Goal: Task Accomplishment & Management: Complete application form

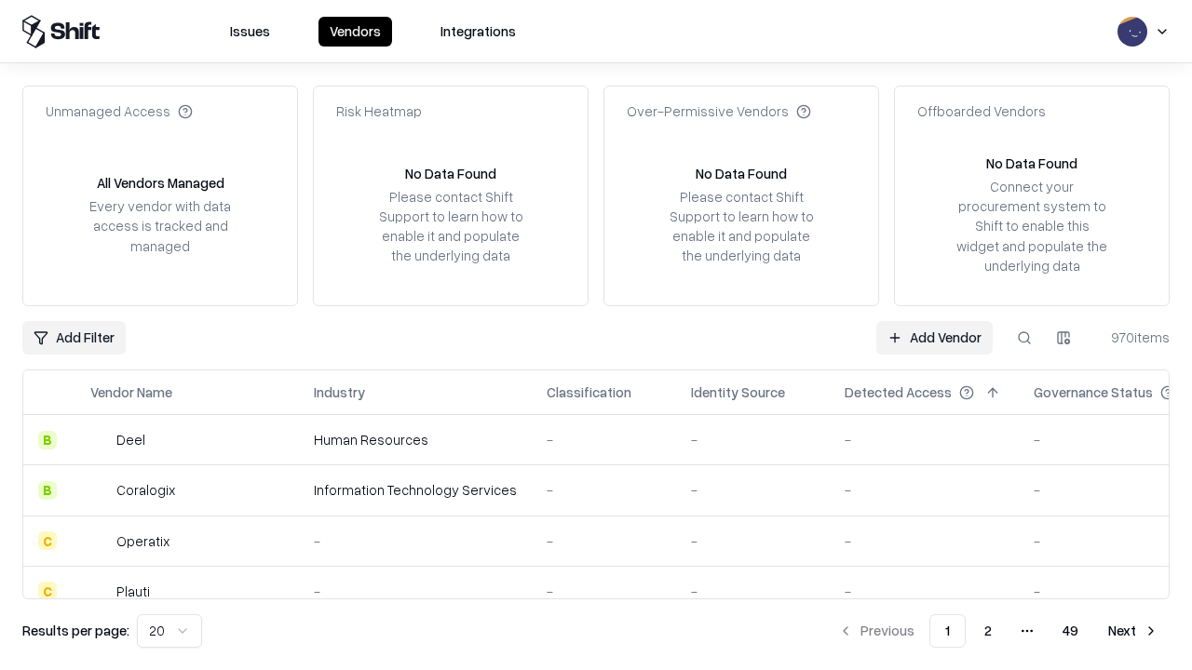
click at [934, 337] on link "Add Vendor" at bounding box center [934, 338] width 116 height 34
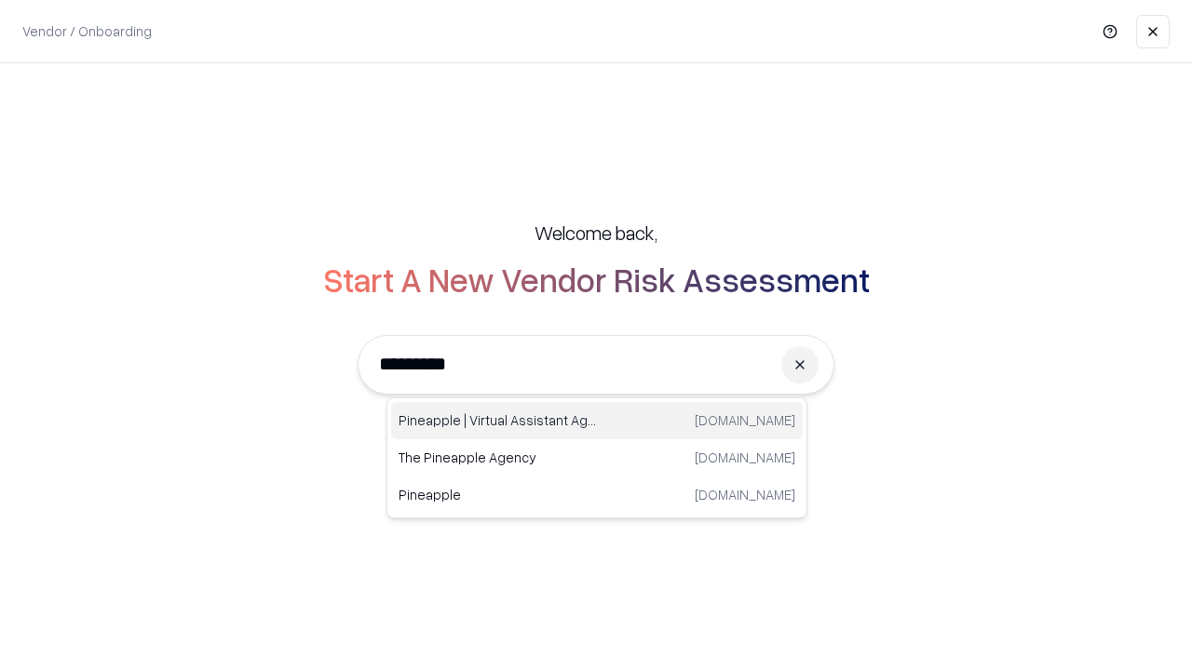
click at [597, 421] on div "Pineapple | Virtual Assistant Agency [DOMAIN_NAME]" at bounding box center [596, 420] width 411 height 37
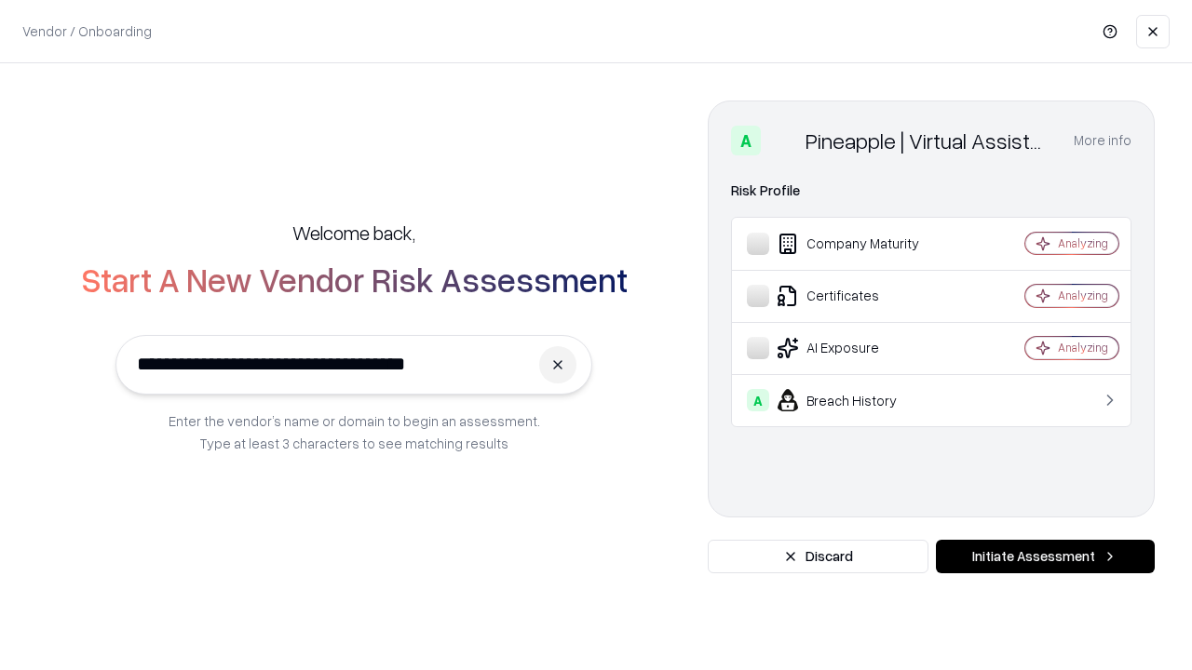
type input "**********"
click at [1044, 557] on button "Initiate Assessment" at bounding box center [1045, 557] width 219 height 34
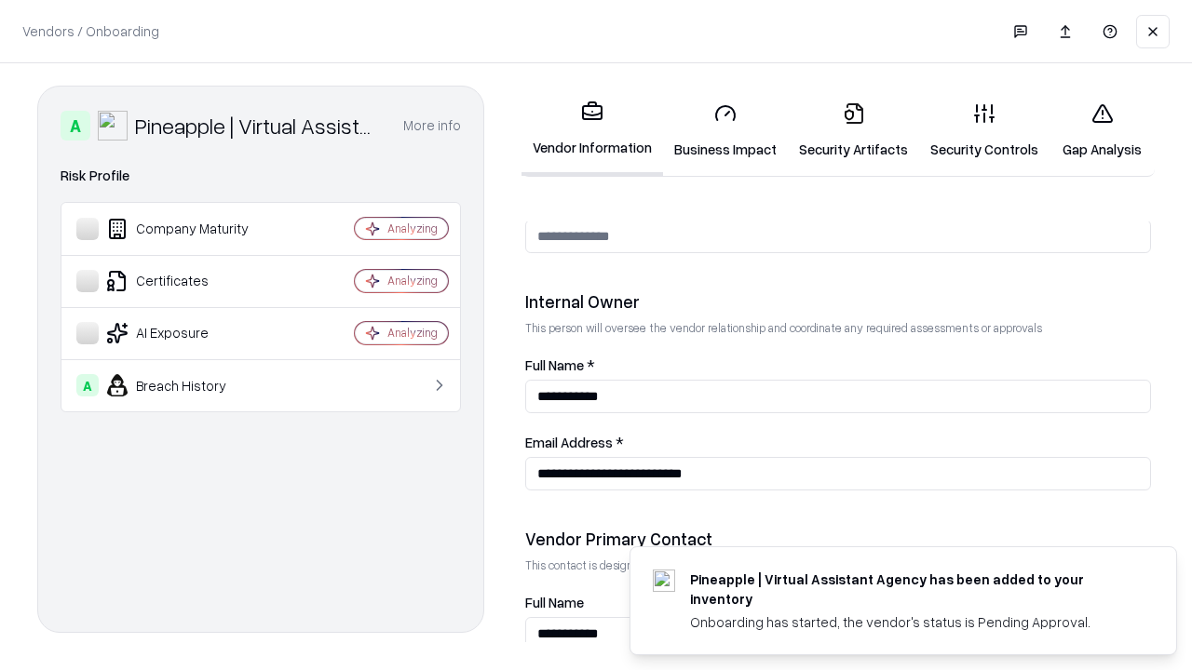
scroll to position [964, 0]
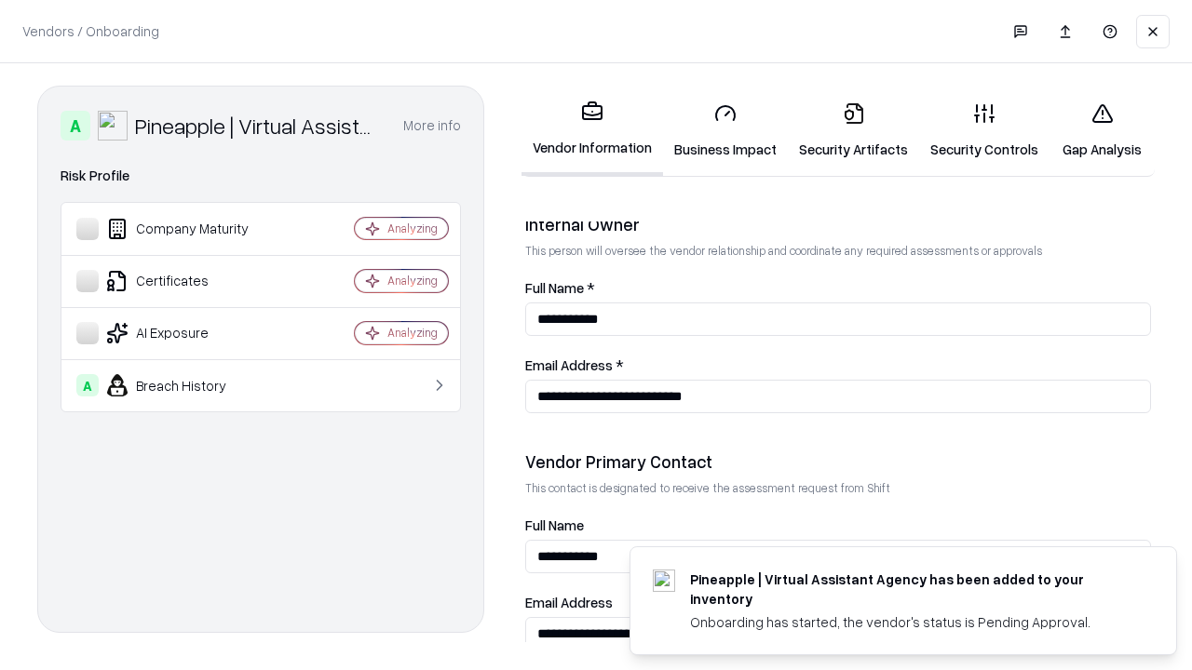
click at [725, 130] on link "Business Impact" at bounding box center [725, 131] width 125 height 87
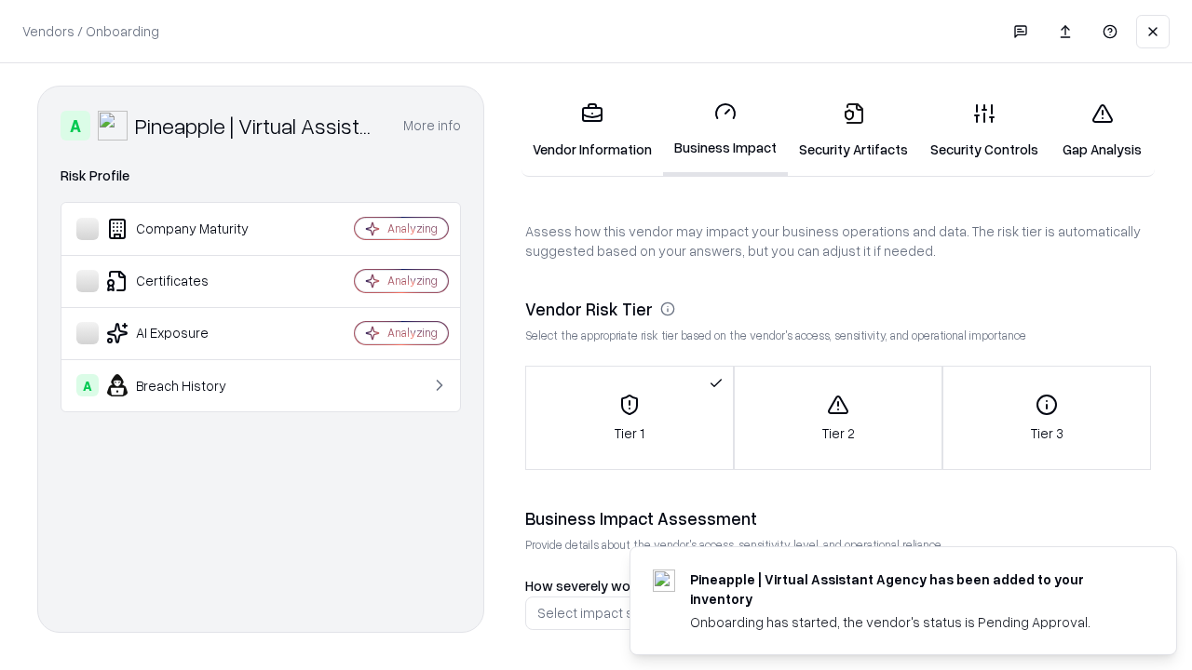
click at [853, 130] on link "Security Artifacts" at bounding box center [853, 131] width 131 height 87
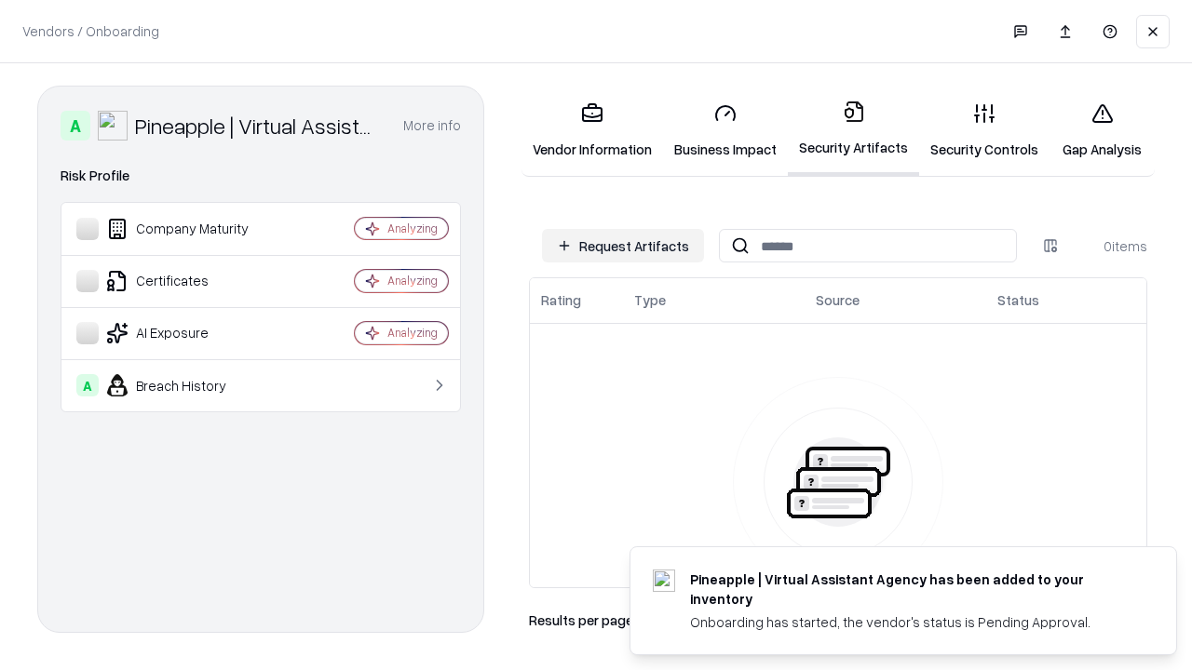
click at [623, 246] on button "Request Artifacts" at bounding box center [623, 246] width 162 height 34
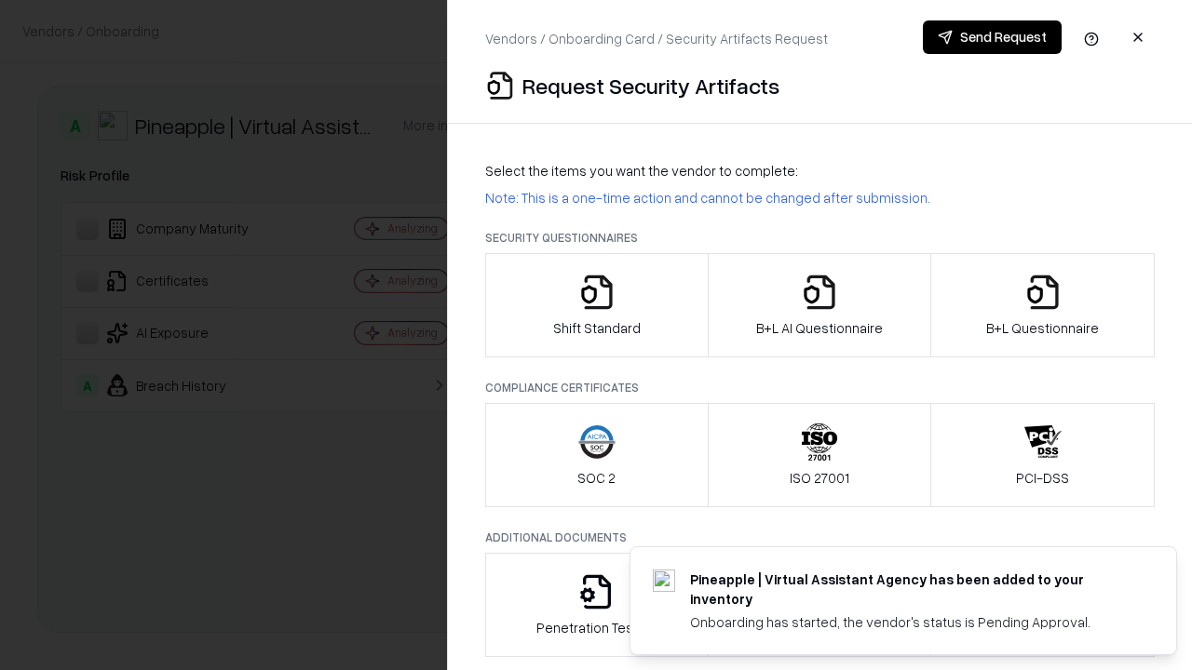
click at [596, 305] on icon "button" at bounding box center [596, 292] width 37 height 37
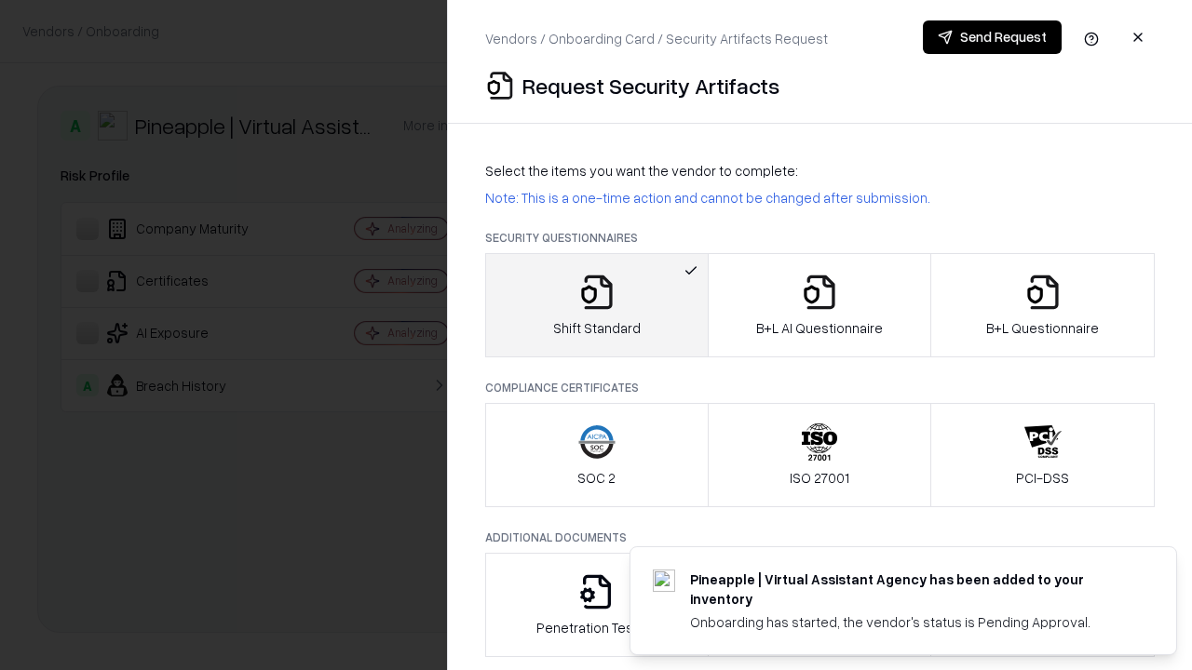
click at [991, 37] on button "Send Request" at bounding box center [992, 37] width 139 height 34
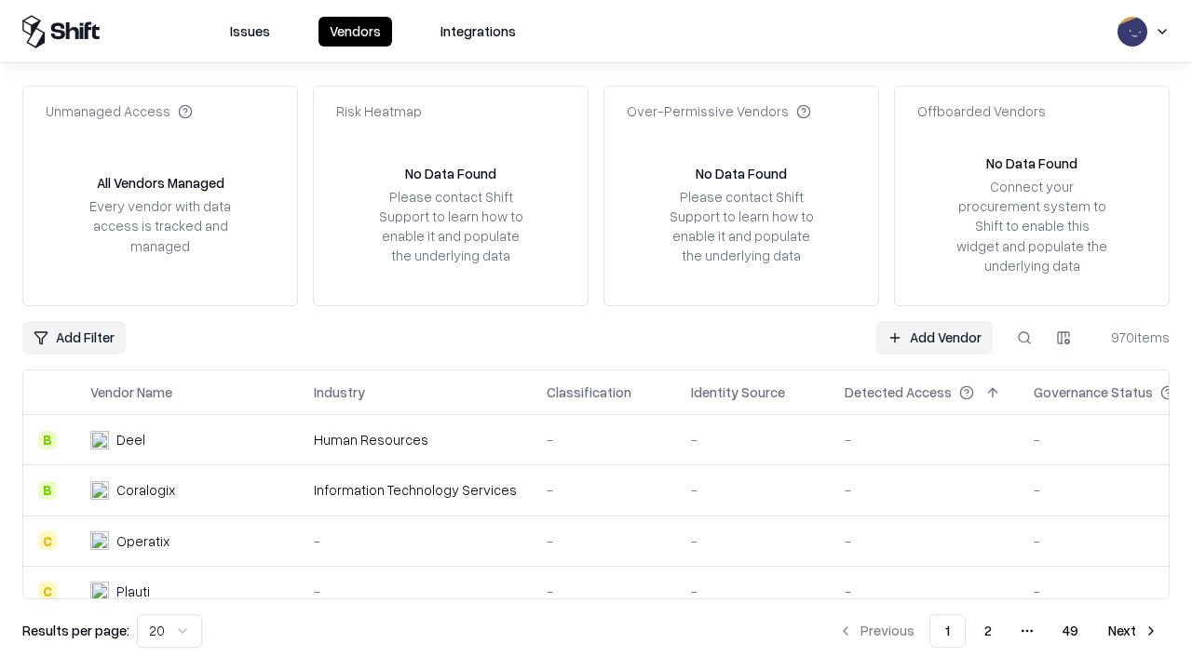
click at [1024, 337] on button at bounding box center [1024, 338] width 34 height 34
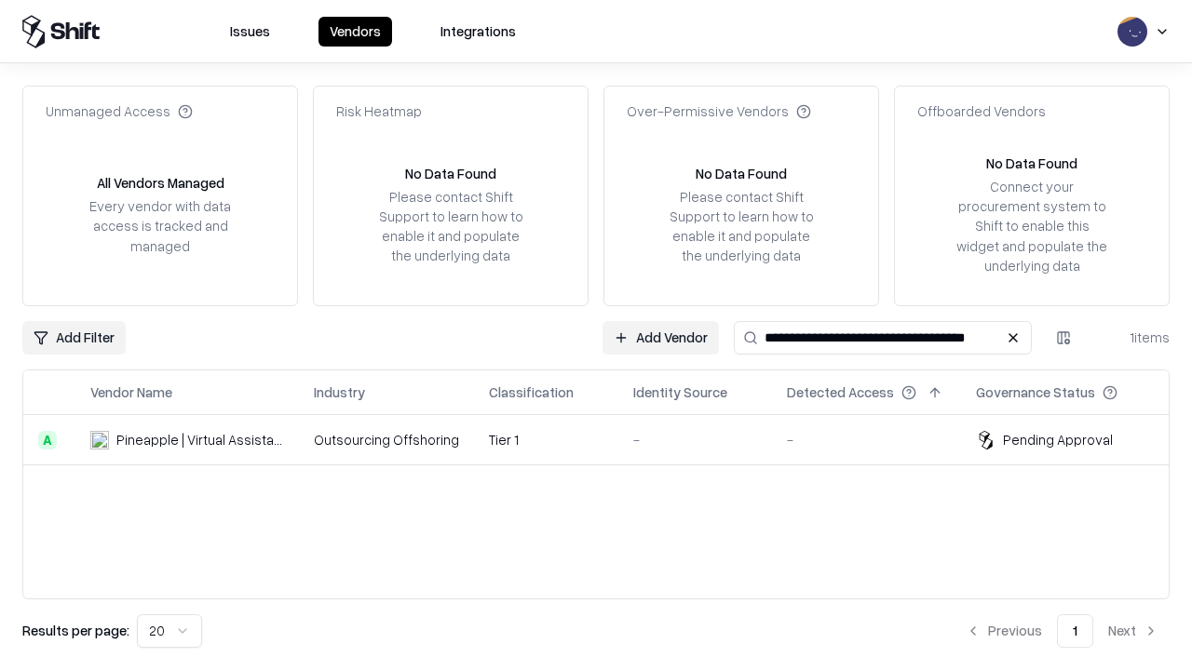
type input "**********"
click at [607, 439] on td "Tier 1" at bounding box center [546, 440] width 144 height 50
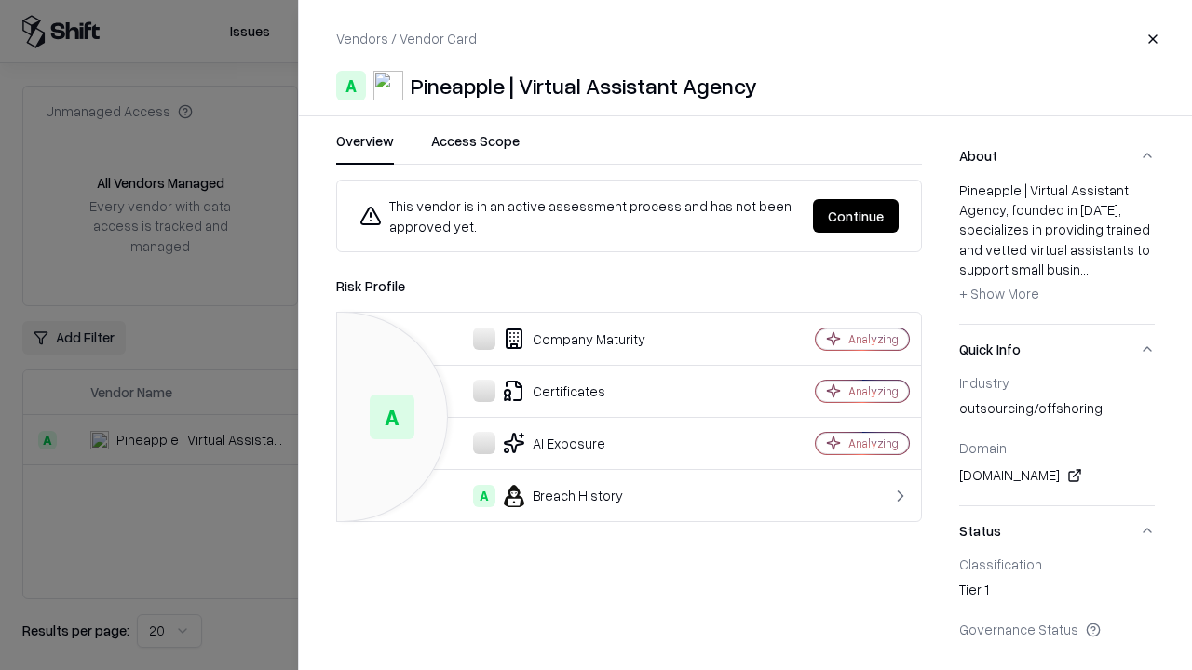
click at [856, 216] on button "Continue" at bounding box center [856, 216] width 86 height 34
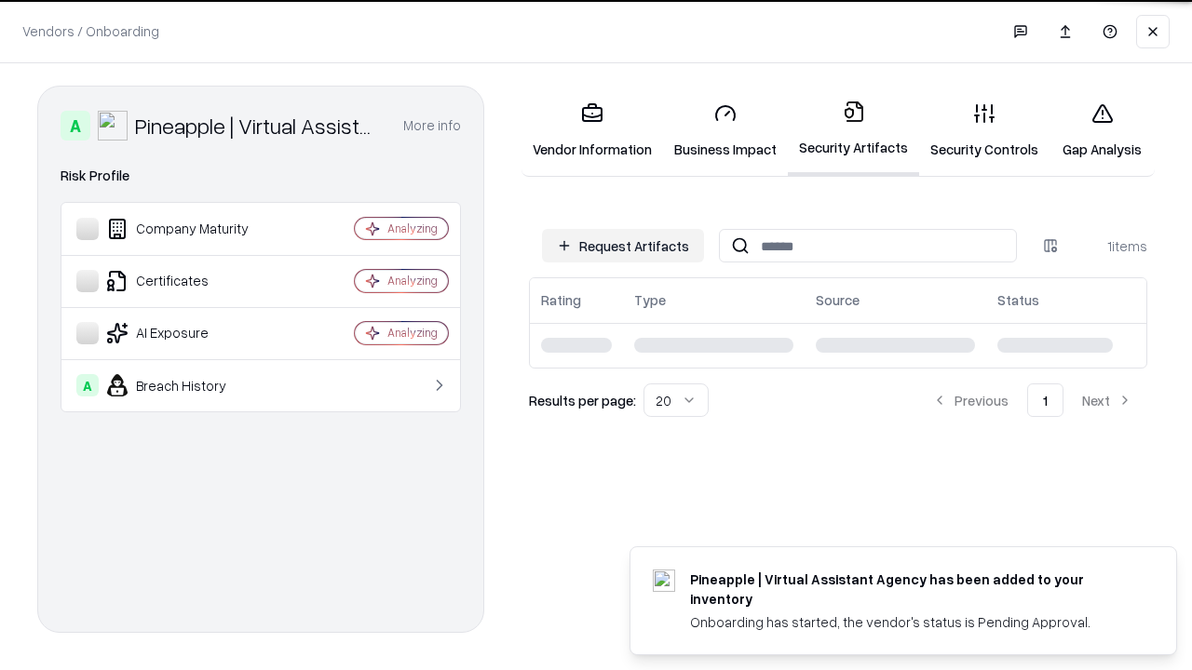
click at [1101, 130] on link "Gap Analysis" at bounding box center [1101, 131] width 105 height 87
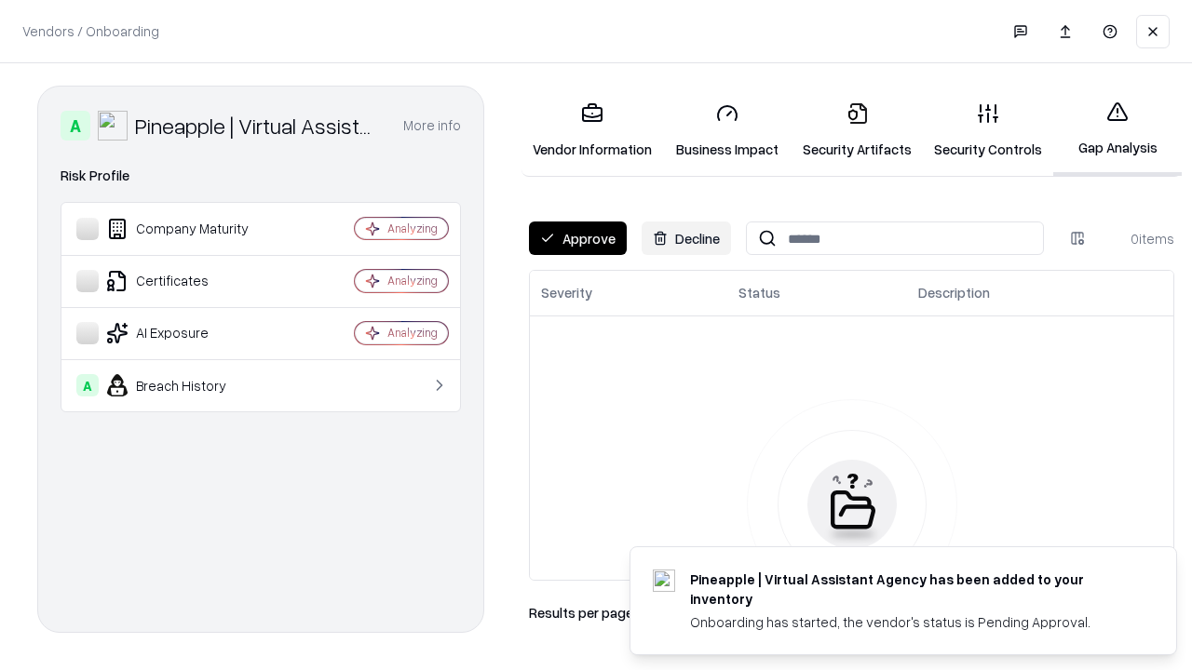
click at [577, 238] on button "Approve" at bounding box center [578, 239] width 98 height 34
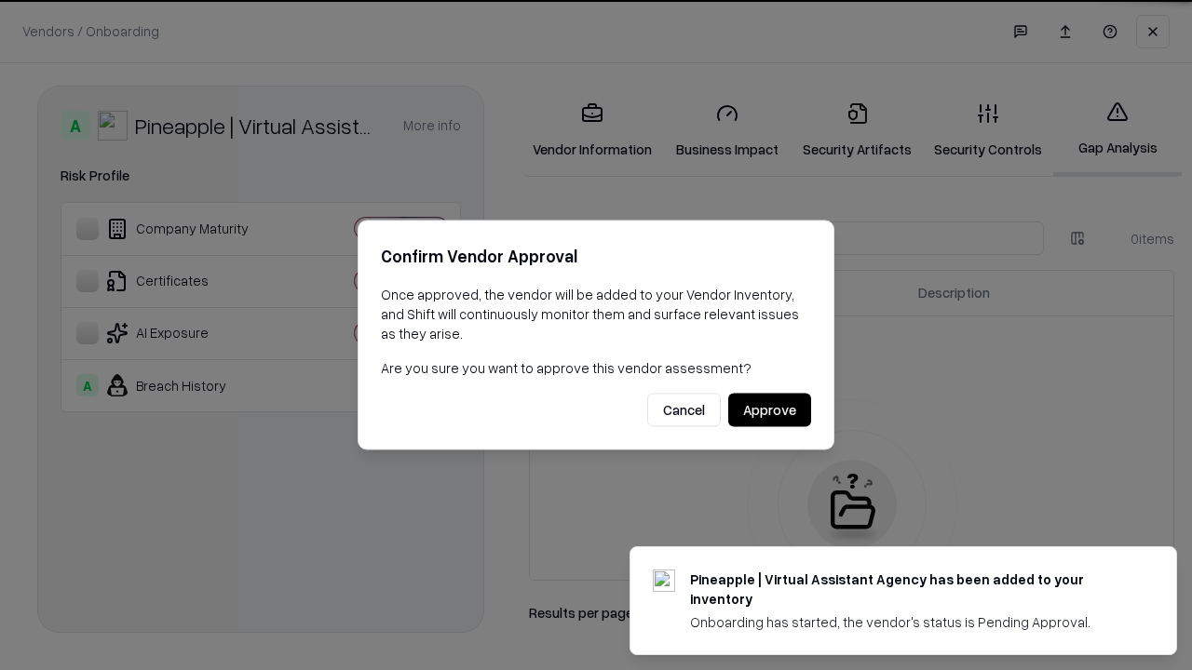
click at [769, 410] on button "Approve" at bounding box center [769, 411] width 83 height 34
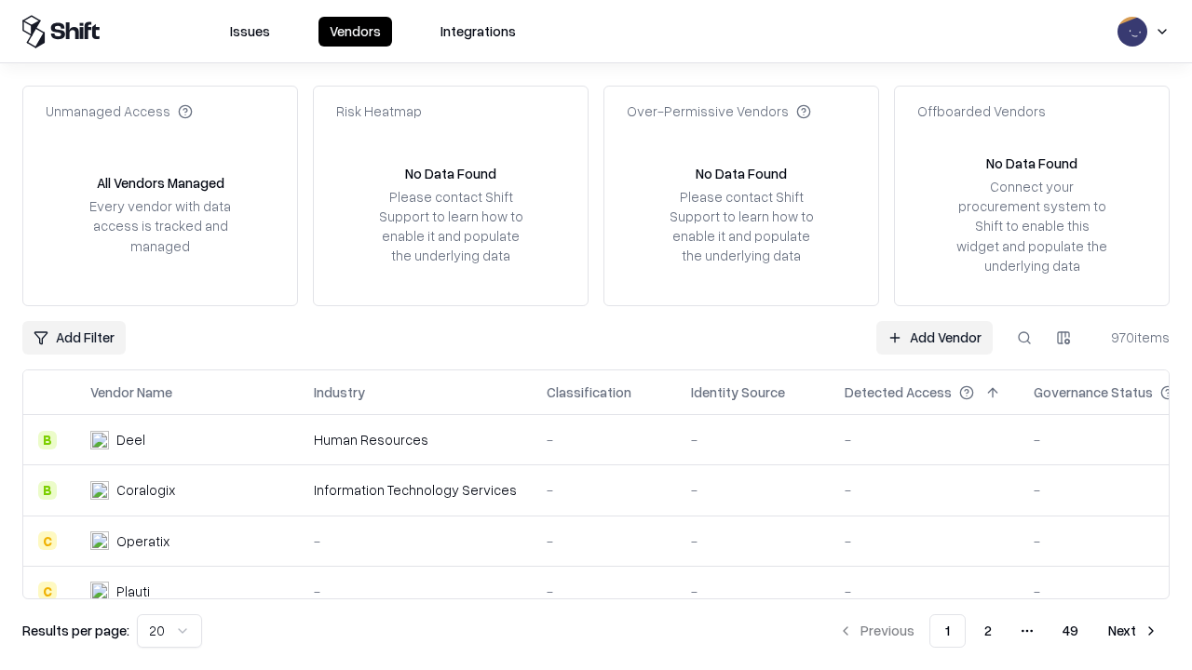
type input "**********"
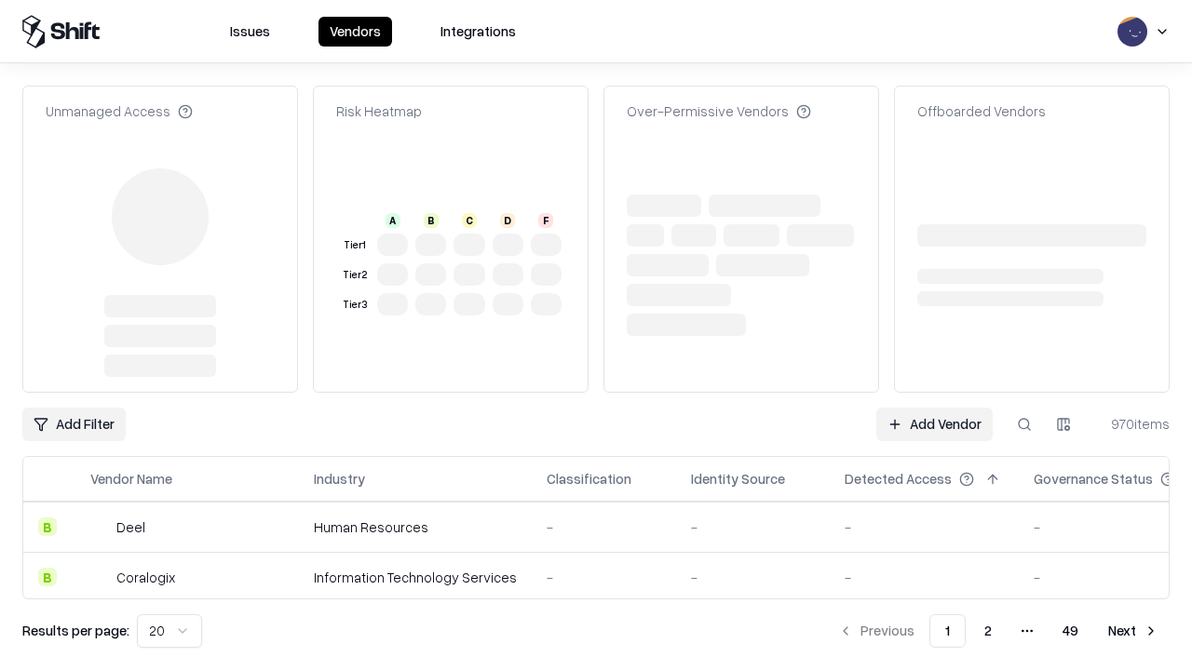
click at [934, 408] on link "Add Vendor" at bounding box center [934, 425] width 116 height 34
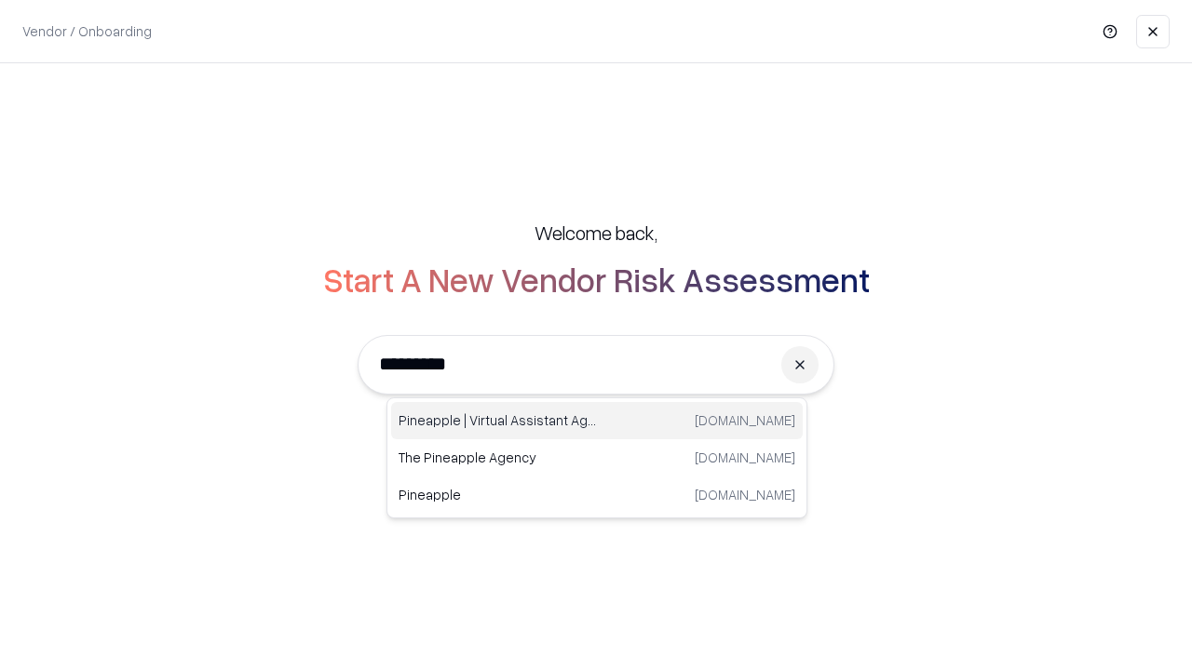
click at [597, 421] on div "Pineapple | Virtual Assistant Agency [DOMAIN_NAME]" at bounding box center [596, 420] width 411 height 37
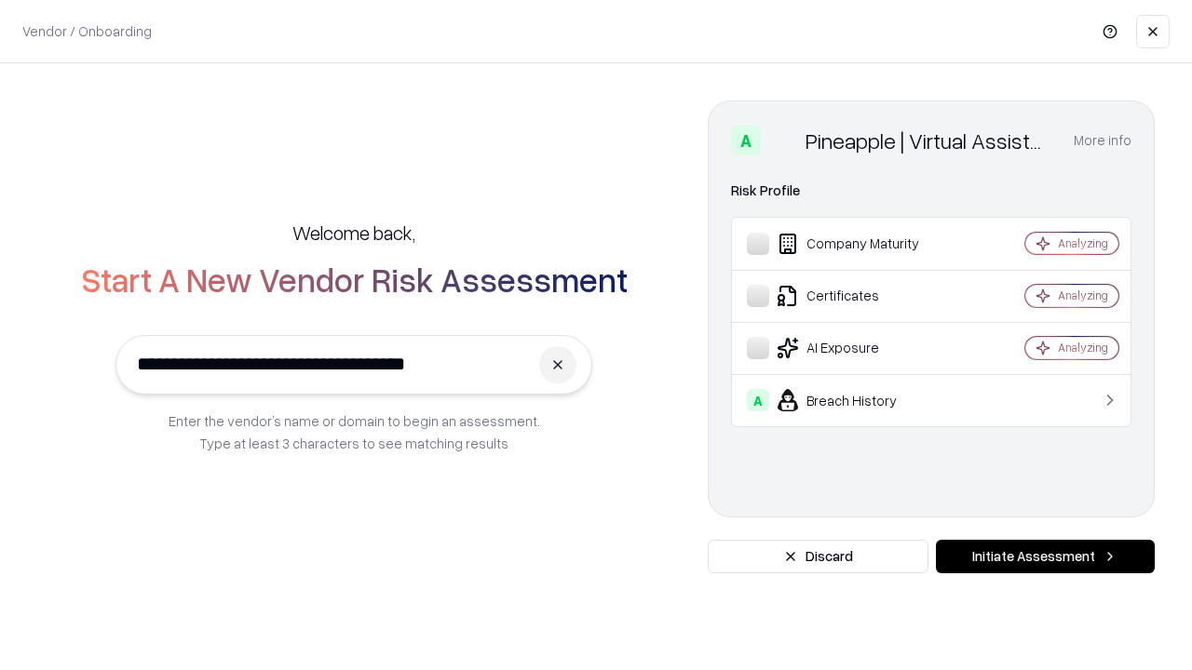
type input "**********"
click at [1044, 557] on button "Initiate Assessment" at bounding box center [1045, 557] width 219 height 34
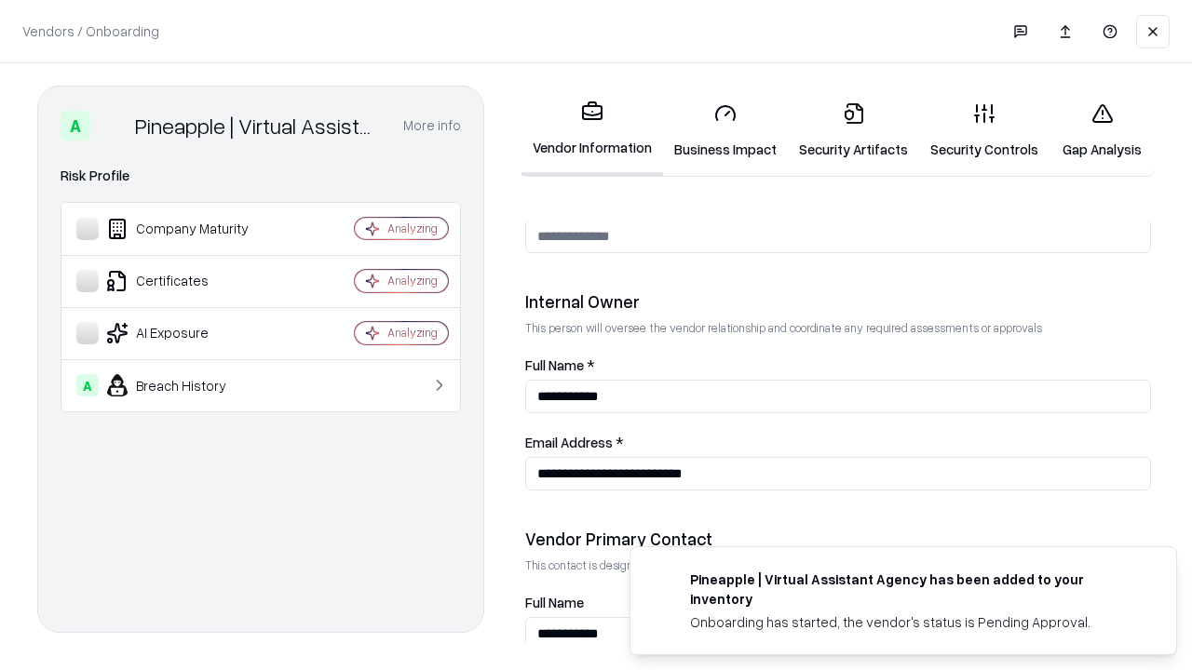
scroll to position [964, 0]
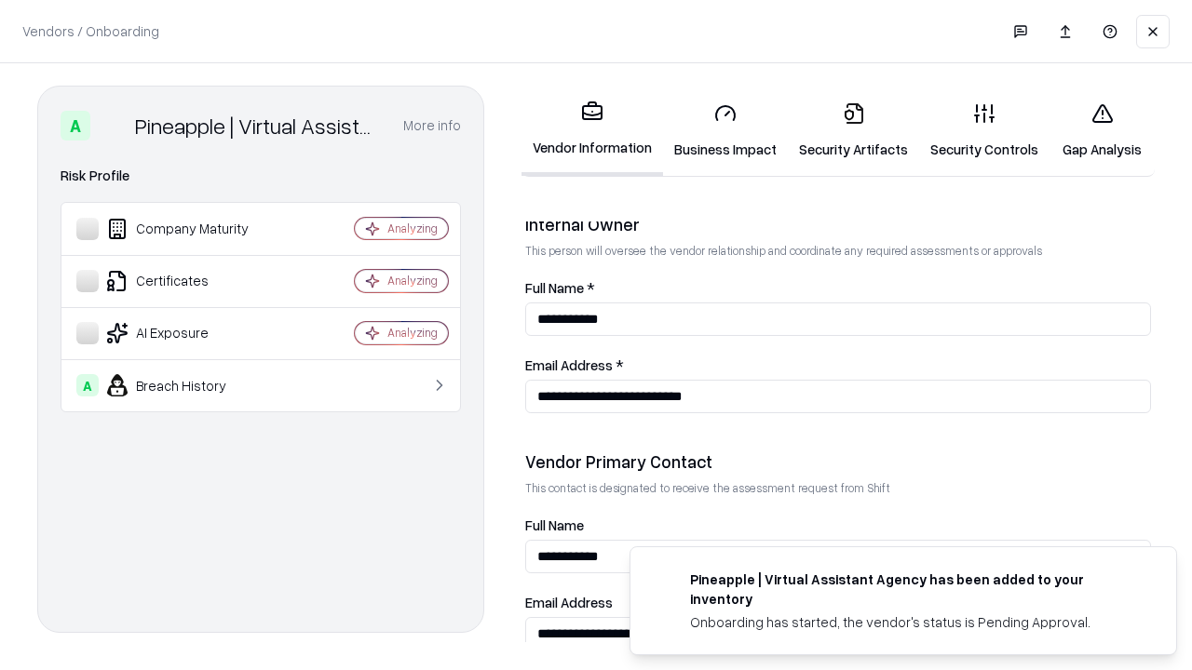
click at [1101, 130] on link "Gap Analysis" at bounding box center [1101, 131] width 105 height 87
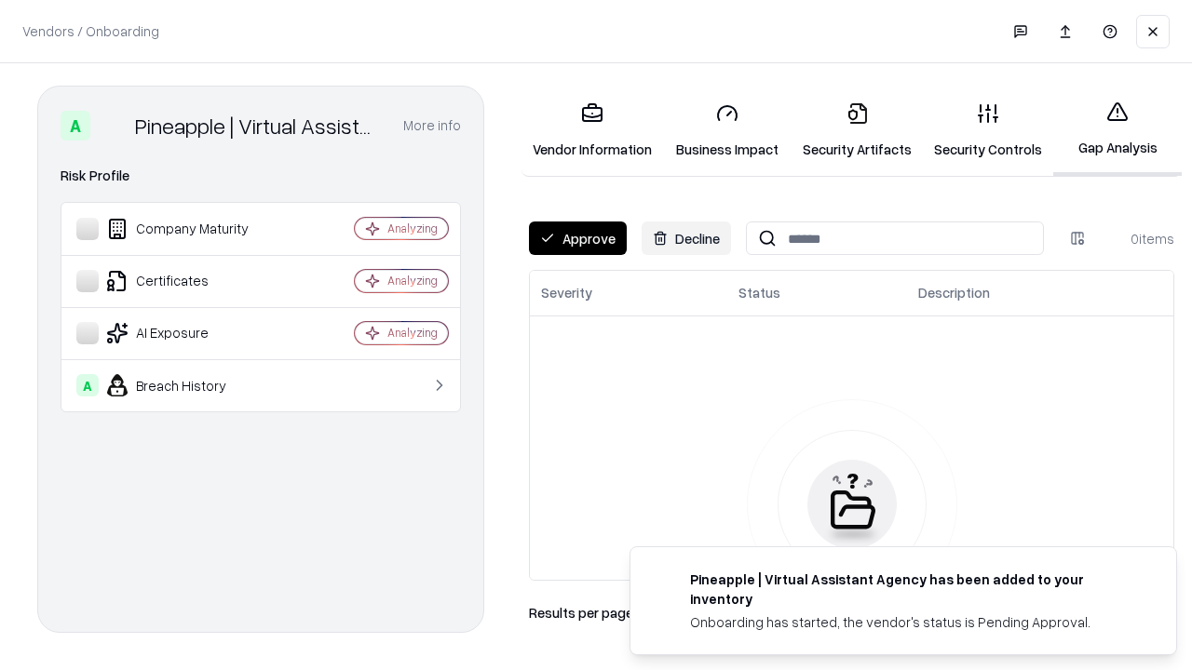
click at [577, 238] on button "Approve" at bounding box center [578, 239] width 98 height 34
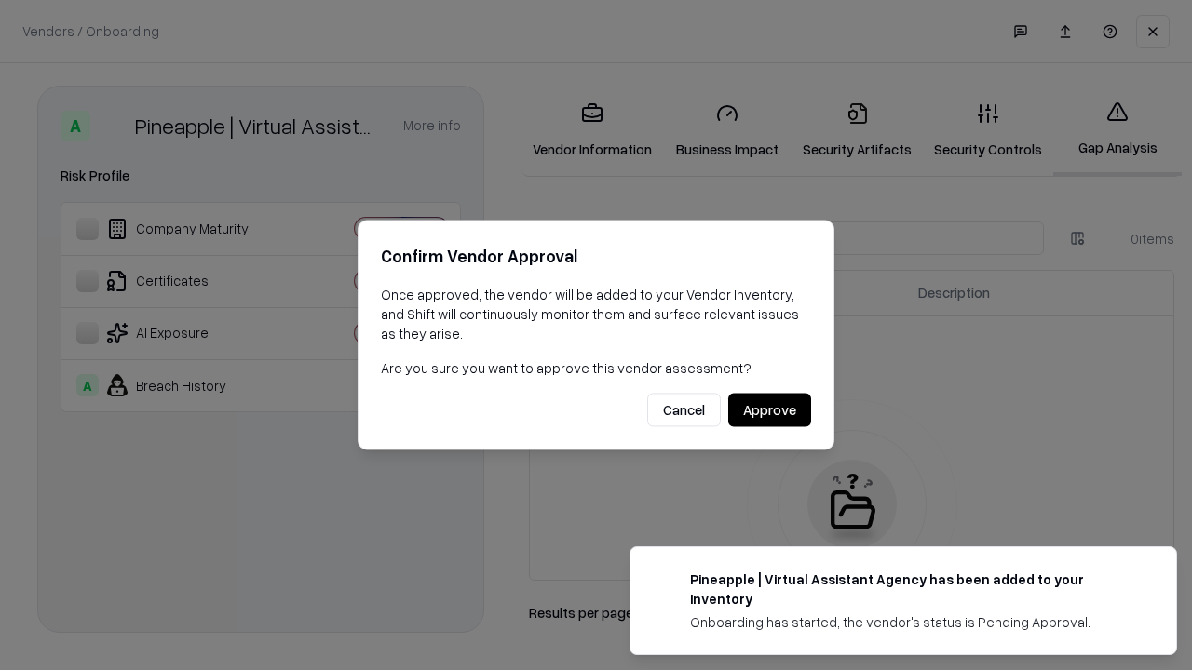
click at [769, 410] on button "Approve" at bounding box center [769, 411] width 83 height 34
